Goal: Task Accomplishment & Management: Manage account settings

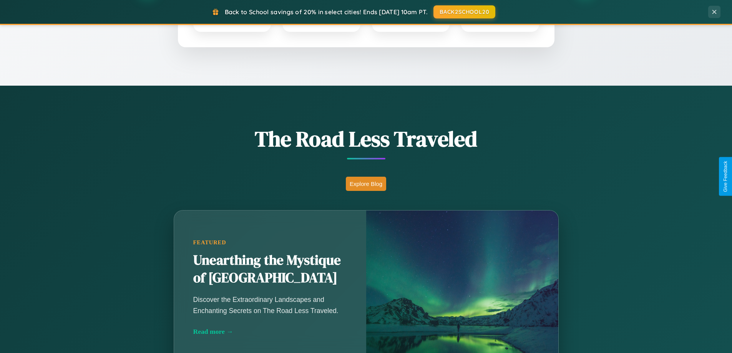
scroll to position [529, 0]
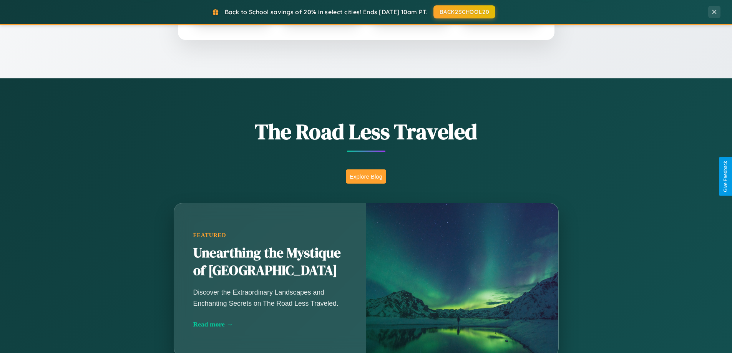
click at [366, 176] on button "Explore Blog" at bounding box center [366, 176] width 40 height 14
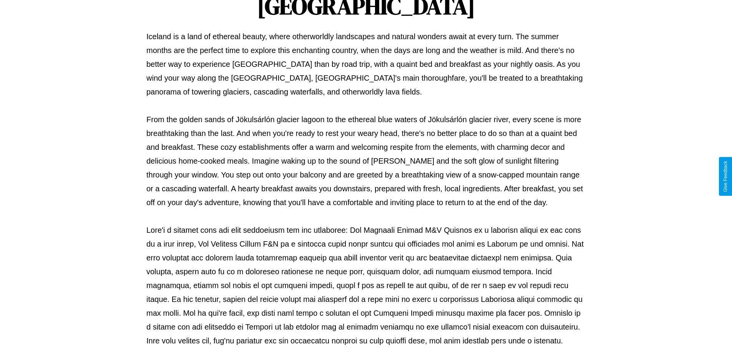
scroll to position [249, 0]
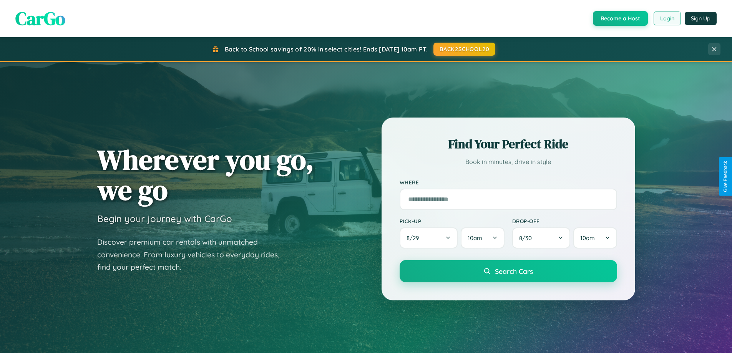
click at [667, 18] on button "Login" at bounding box center [667, 19] width 27 height 14
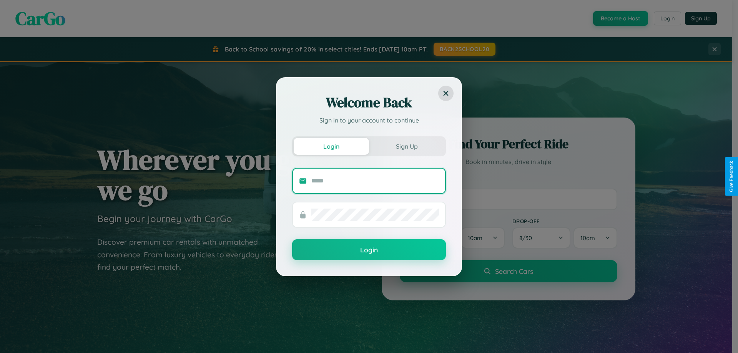
click at [375, 181] on input "text" at bounding box center [375, 181] width 128 height 12
type input "**********"
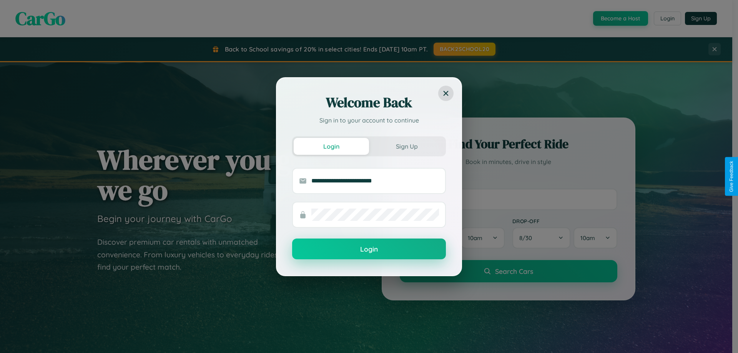
click at [369, 249] on button "Login" at bounding box center [369, 249] width 154 height 21
